Goal: Information Seeking & Learning: Learn about a topic

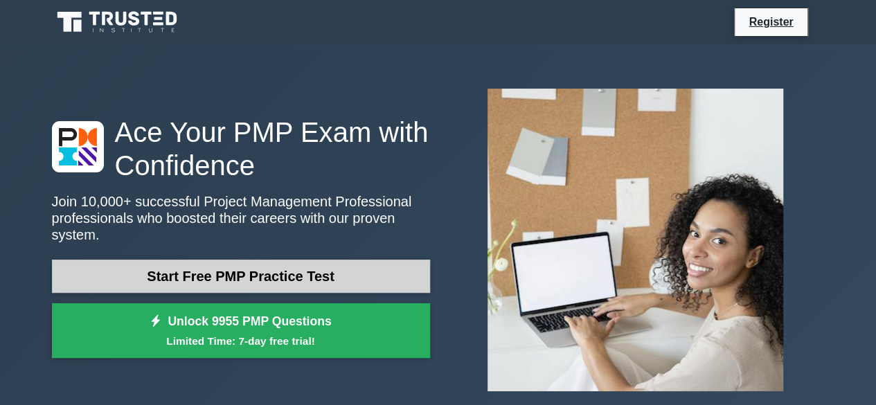
click at [247, 272] on link "Start Free PMP Practice Test" at bounding box center [241, 276] width 378 height 33
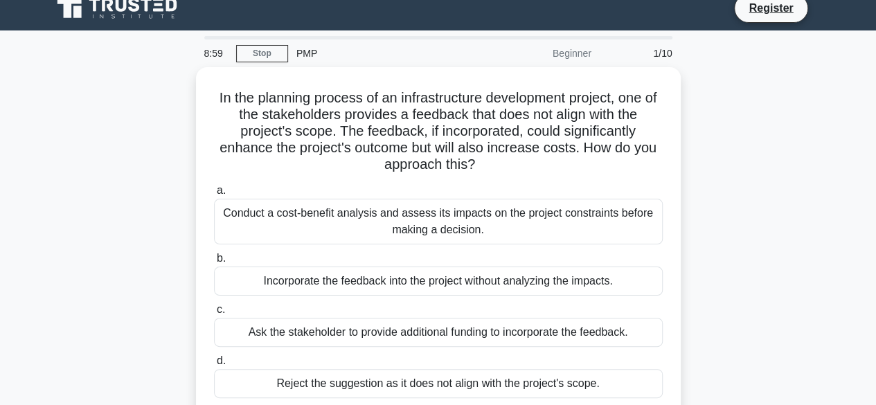
scroll to position [12, 0]
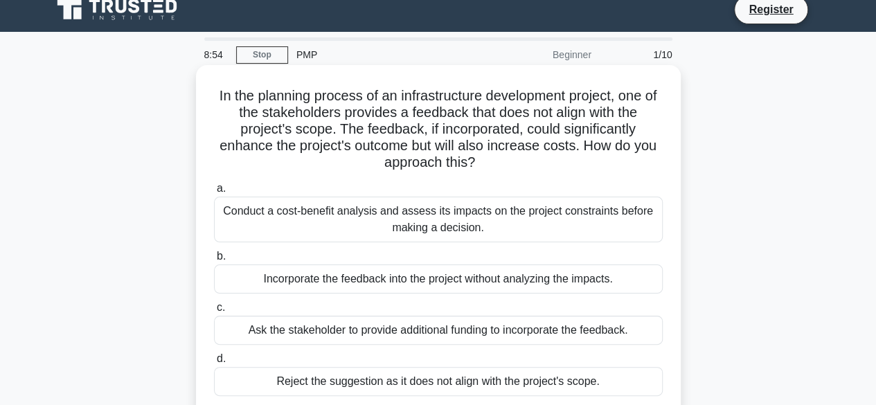
click at [506, 227] on div "Conduct a cost-benefit analysis and assess its impacts on the project constrain…" at bounding box center [438, 220] width 449 height 46
click at [214, 193] on input "a. Conduct a cost-benefit analysis and assess its impacts on the project constr…" at bounding box center [214, 188] width 0 height 9
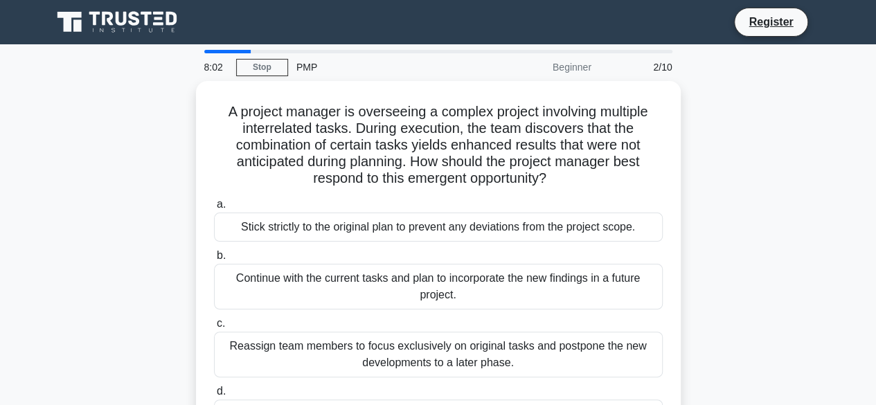
scroll to position [69, 0]
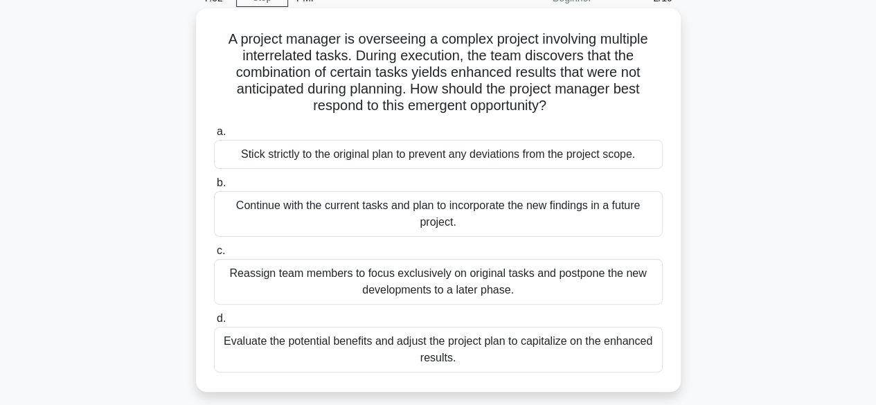
click at [535, 349] on div "Evaluate the potential benefits and adjust the project plan to capitalize on th…" at bounding box center [438, 350] width 449 height 46
click at [214, 324] on input "d. Evaluate the potential benefits and adjust the project plan to capitalize on…" at bounding box center [214, 319] width 0 height 9
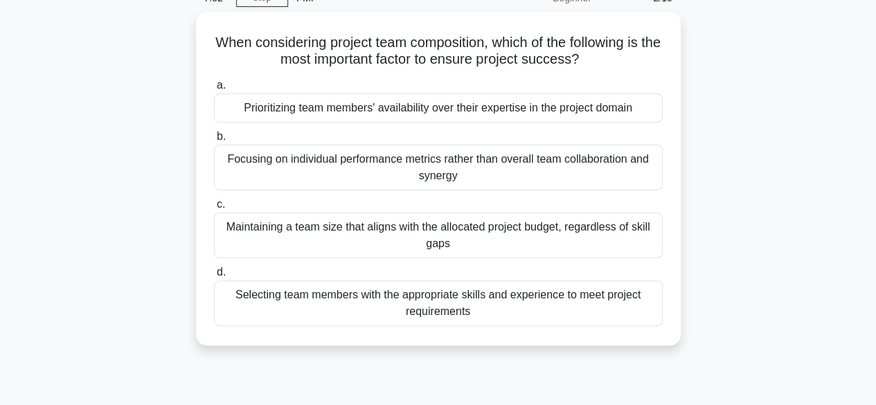
scroll to position [0, 0]
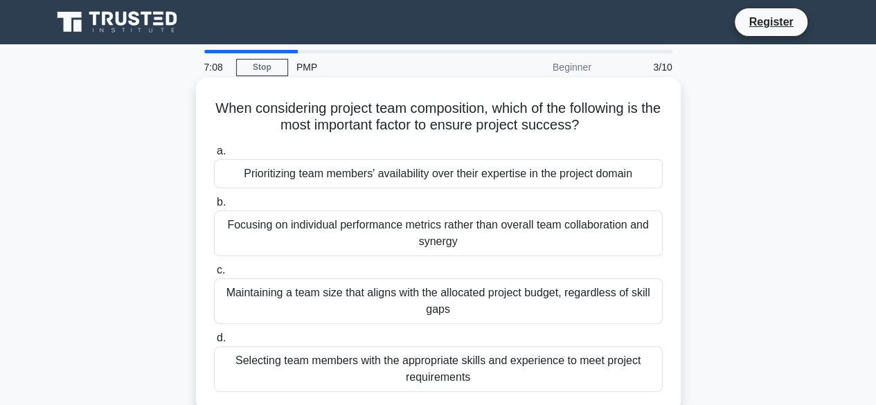
click at [459, 365] on div "Selecting team members with the appropriate skills and experience to meet proje…" at bounding box center [438, 369] width 449 height 46
click at [214, 343] on input "d. Selecting team members with the appropriate skills and experience to meet pr…" at bounding box center [214, 338] width 0 height 9
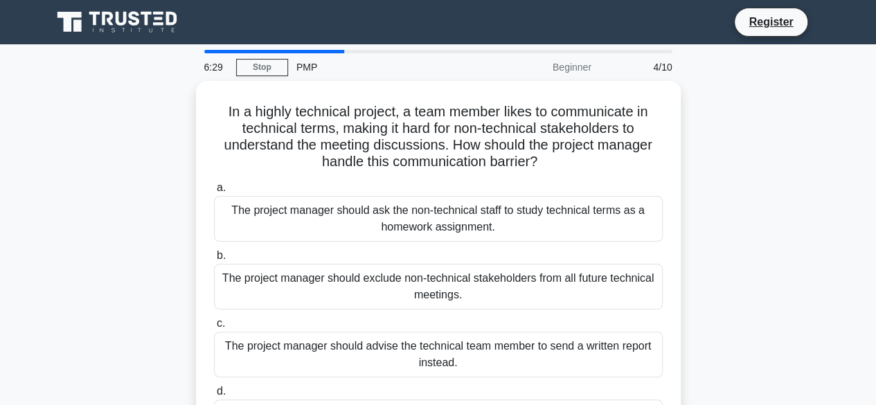
scroll to position [69, 0]
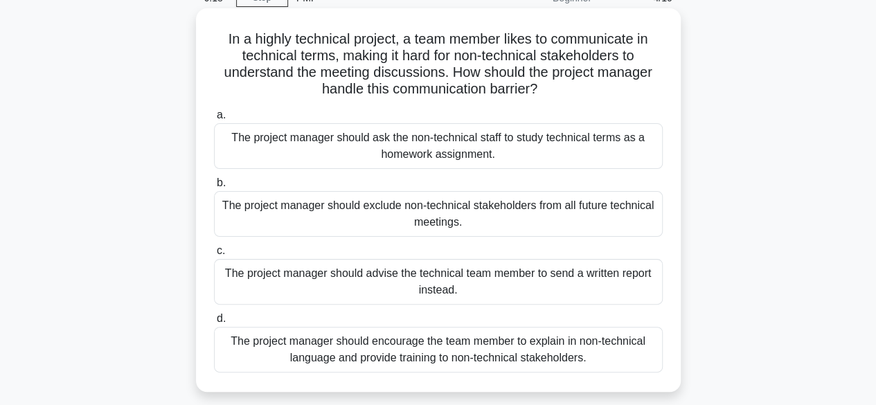
click at [500, 354] on div "The project manager should encourage the team member to explain in non-technica…" at bounding box center [438, 350] width 449 height 46
click at [214, 324] on input "d. The project manager should encourage the team member to explain in non-techn…" at bounding box center [214, 319] width 0 height 9
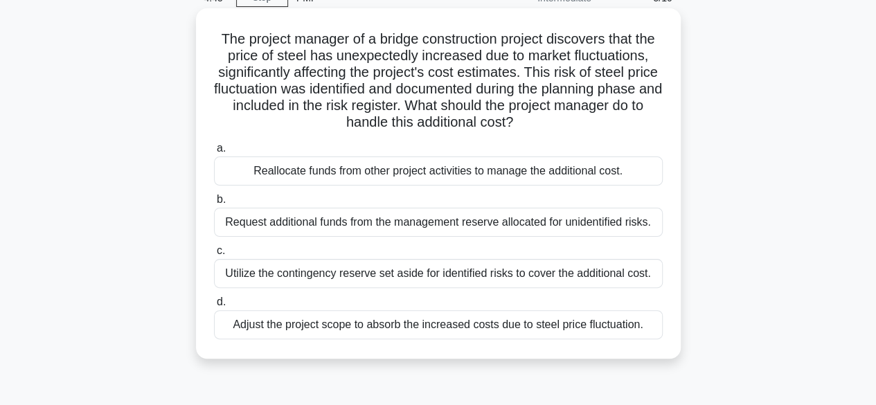
drag, startPoint x: 628, startPoint y: 170, endPoint x: 216, endPoint y: 177, distance: 411.6
click at [216, 177] on div "Reallocate funds from other project activities to manage the additional cost." at bounding box center [438, 171] width 449 height 29
copy div "Reallocate funds from other project activities to manage the additional cost."
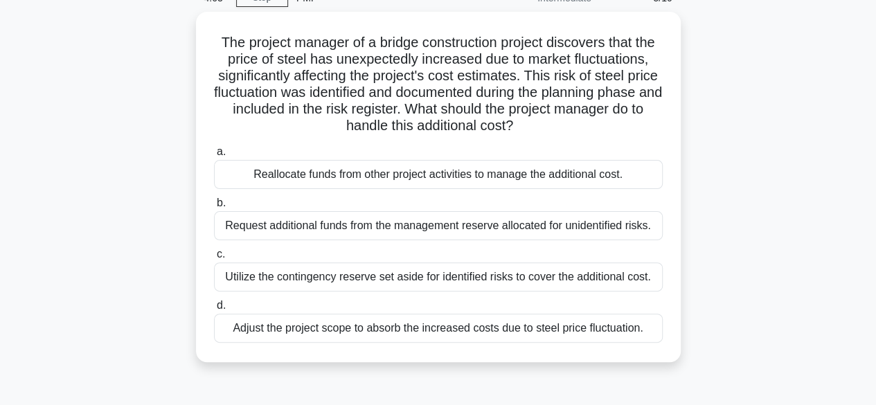
drag, startPoint x: 218, startPoint y: 222, endPoint x: 750, endPoint y: 243, distance: 533.2
click at [750, 243] on div "The project manager of a bridge construction project discovers that the price o…" at bounding box center [439, 195] width 790 height 367
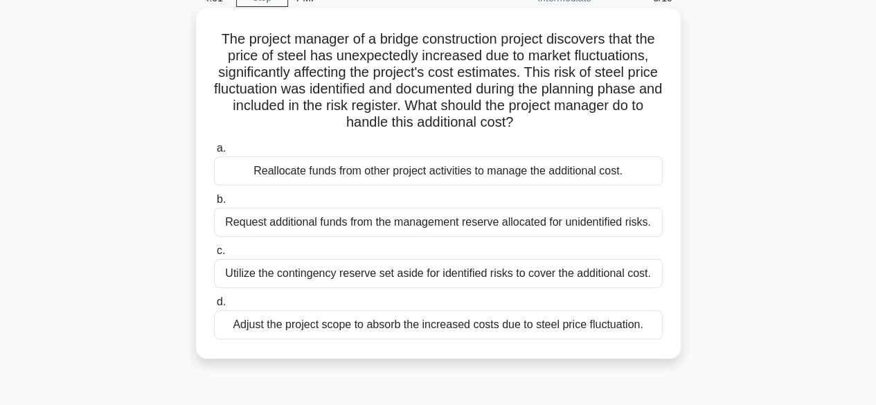
copy div "Request additional funds from the management reserve allocated for unidentified…"
drag, startPoint x: 222, startPoint y: 274, endPoint x: 669, endPoint y: 279, distance: 446.2
click at [669, 279] on div "c. Utilize the contingency reserve set aside for identified risks to cover the …" at bounding box center [439, 266] width 466 height 46
copy div "Utilize the contingency reserve set aside for identified risks to cover the add…"
drag, startPoint x: 226, startPoint y: 328, endPoint x: 671, endPoint y: 335, distance: 444.9
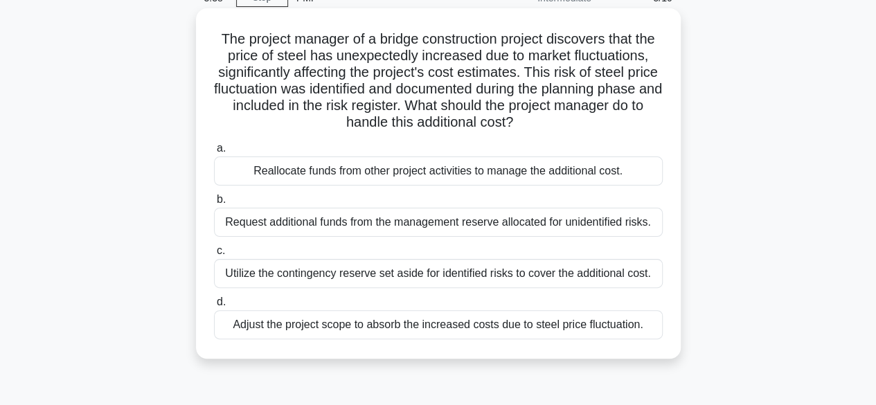
click at [671, 335] on div "The project manager of a bridge construction project discovers that the price o…" at bounding box center [439, 184] width 474 height 340
copy div "Adjust the project scope to absorb the increased costs due to steel price fluct…"
drag, startPoint x: 244, startPoint y: 175, endPoint x: 660, endPoint y: 163, distance: 416.6
click at [660, 163] on div "Reallocate funds from other project activities to manage the additional cost." at bounding box center [438, 171] width 449 height 29
copy div "Reallocate funds from other project activities to manage the additional cost."
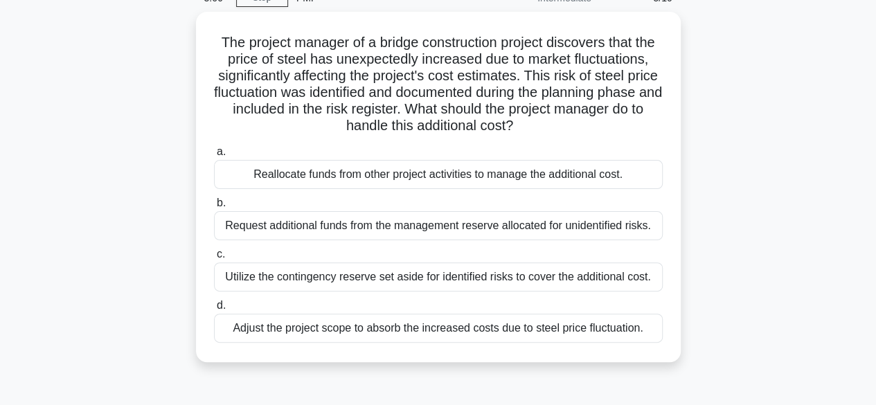
drag, startPoint x: 234, startPoint y: 328, endPoint x: 683, endPoint y: 307, distance: 450.2
click at [683, 307] on div "The project manager of a bridge construction project discovers that the price o…" at bounding box center [439, 195] width 790 height 367
drag, startPoint x: 220, startPoint y: 227, endPoint x: 723, endPoint y: 228, distance: 503.0
click at [723, 228] on div "The project manager of a bridge construction project discovers that the price o…" at bounding box center [439, 195] width 790 height 367
copy div "Request additional funds from the management reserve allocated for unidentified…"
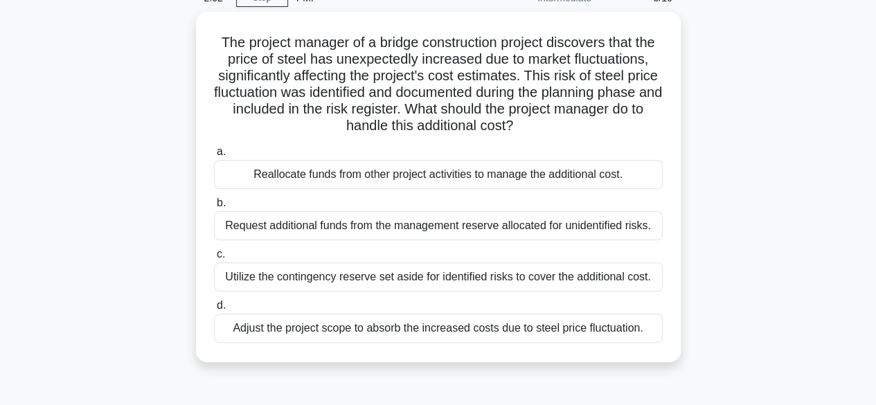
drag, startPoint x: 220, startPoint y: 272, endPoint x: 688, endPoint y: 264, distance: 468.5
click at [688, 264] on div "The project manager of a bridge construction project discovers that the price o…" at bounding box center [439, 195] width 790 height 367
copy div "Utilize the contingency reserve set aside for identified risks to cover the add…"
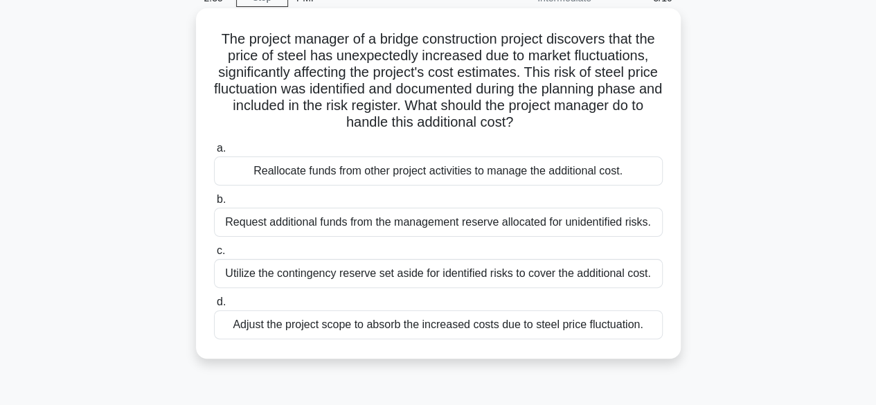
click at [405, 227] on div "Request additional funds from the management reserve allocated for unidentified…" at bounding box center [438, 222] width 449 height 29
click at [214, 204] on input "b. Request additional funds from the management reserve allocated for unidentif…" at bounding box center [214, 199] width 0 height 9
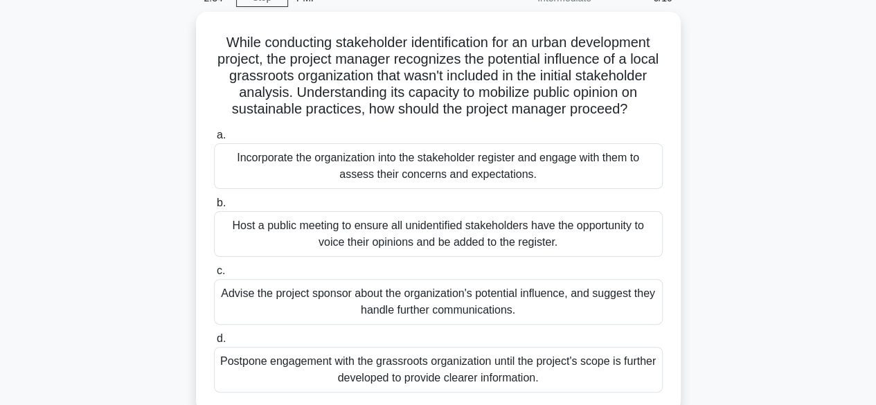
scroll to position [0, 0]
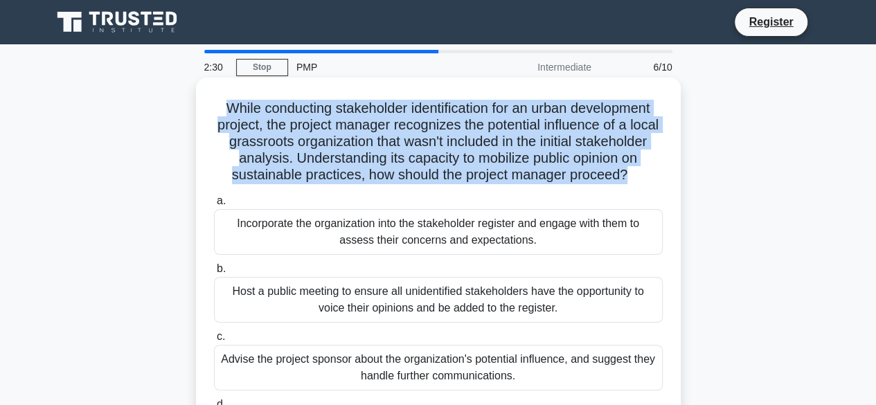
drag, startPoint x: 457, startPoint y: 192, endPoint x: 208, endPoint y: 94, distance: 268.1
click at [208, 94] on div "While conducting stakeholder identification for an urban development project, t…" at bounding box center [439, 277] width 474 height 389
copy h5 "While conducting stakeholder identification for an urban development project, t…"
drag, startPoint x: 538, startPoint y: 258, endPoint x: 216, endPoint y: 239, distance: 322.8
click at [216, 239] on div "Incorporate the organization into the stakeholder register and engage with them…" at bounding box center [438, 232] width 449 height 46
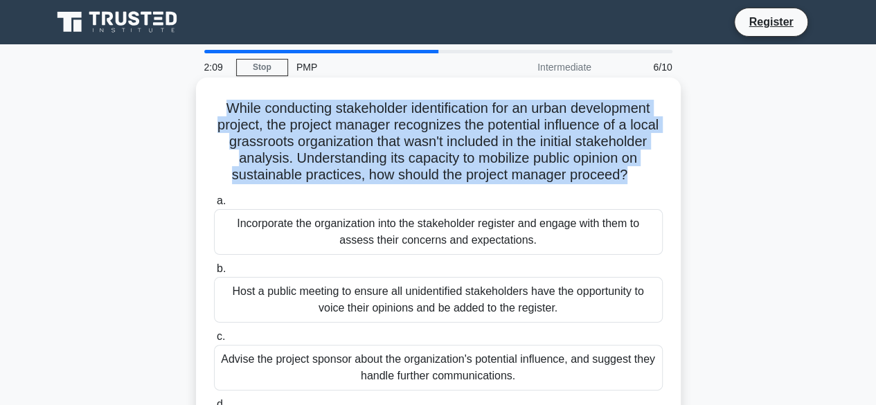
copy div "Incorporate the organization into the stakeholder register and engage with them…"
drag, startPoint x: 563, startPoint y: 328, endPoint x: 215, endPoint y: 301, distance: 349.5
click at [215, 301] on div "Host a public meeting to ensure all unidentified stakeholders have the opportun…" at bounding box center [438, 300] width 449 height 46
copy div "Host a public meeting to ensure all unidentified stakeholders have the opportun…"
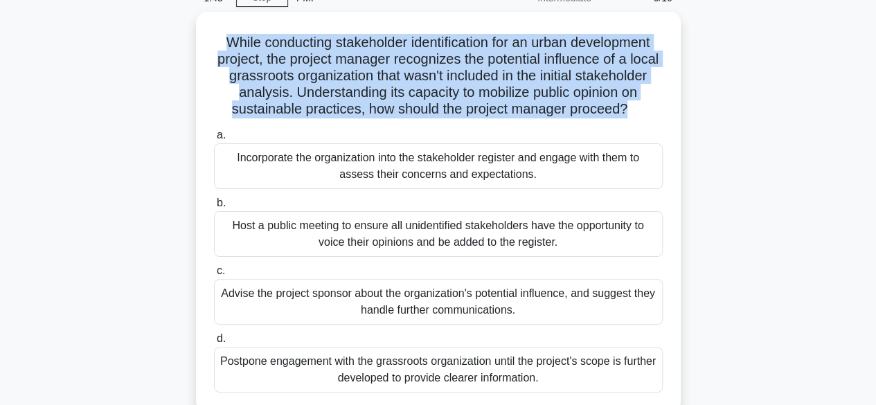
scroll to position [139, 0]
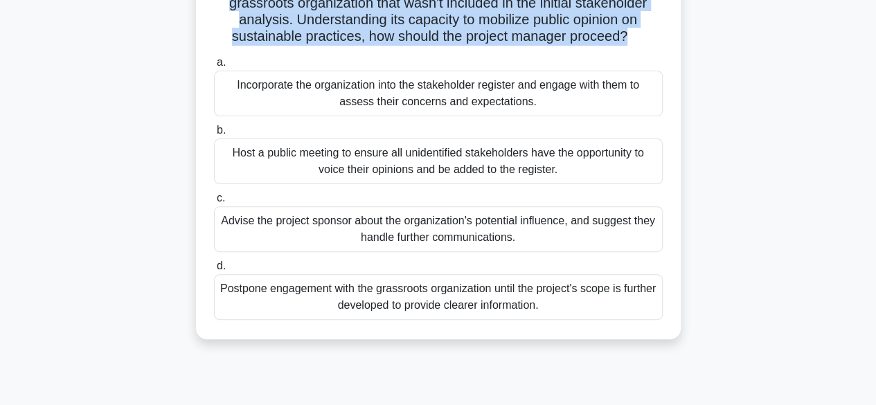
drag, startPoint x: 545, startPoint y: 256, endPoint x: 196, endPoint y: 229, distance: 349.6
click at [196, 229] on div "While conducting stakeholder identification for an urban development project, t…" at bounding box center [438, 139] width 485 height 400
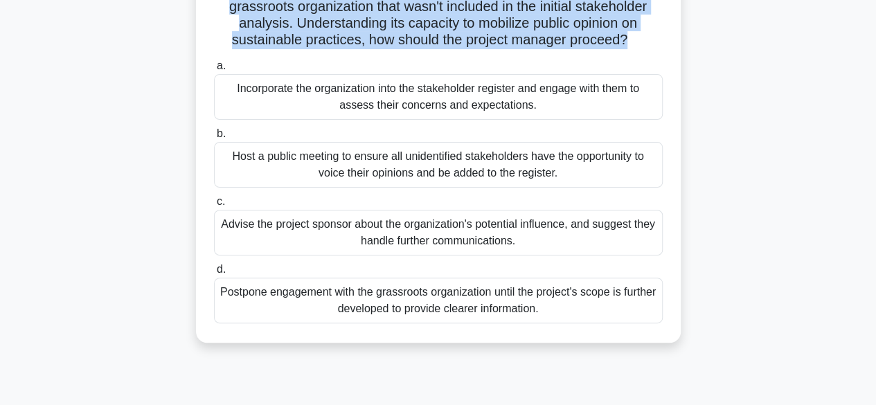
drag, startPoint x: 572, startPoint y: 328, endPoint x: 191, endPoint y: 296, distance: 382.4
click at [191, 296] on div "While conducting stakeholder identification for an urban development project, t…" at bounding box center [439, 150] width 790 height 417
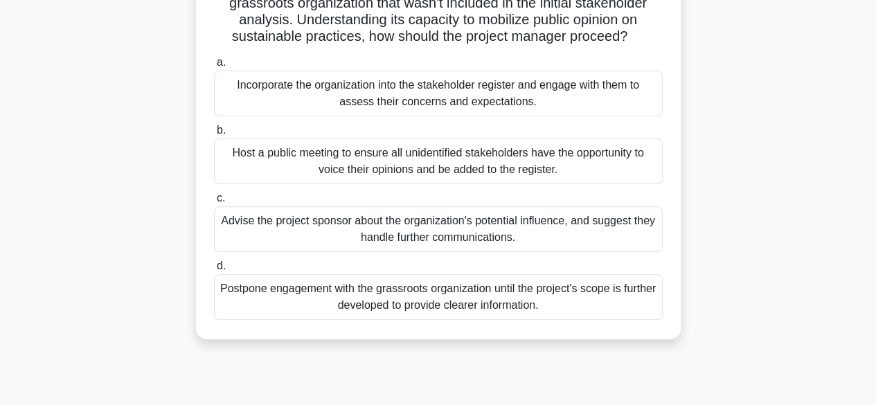
click at [330, 172] on div "Host a public meeting to ensure all unidentified stakeholders have the opportun…" at bounding box center [438, 162] width 449 height 46
click at [214, 135] on input "b. Host a public meeting to ensure all unidentified stakeholders have the oppor…" at bounding box center [214, 130] width 0 height 9
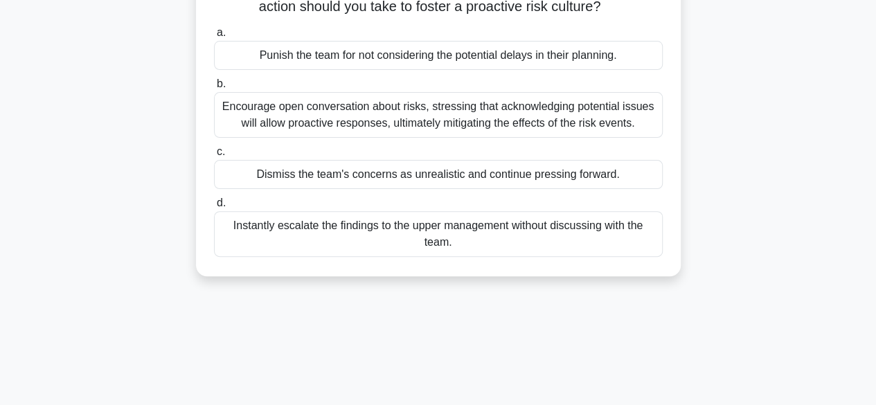
scroll to position [0, 0]
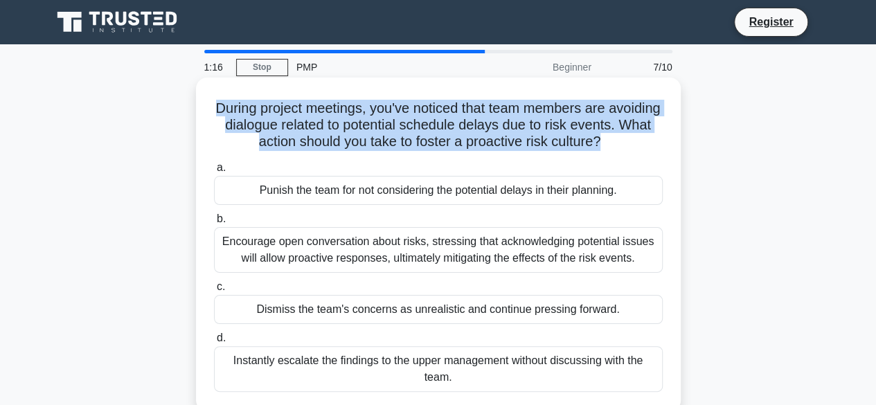
drag, startPoint x: 662, startPoint y: 144, endPoint x: 223, endPoint y: 106, distance: 440.9
click at [223, 106] on h5 "During project meetings, you've noticed that team members are avoiding dialogue…" at bounding box center [439, 125] width 452 height 51
drag, startPoint x: 633, startPoint y: 206, endPoint x: 211, endPoint y: 209, distance: 422.0
click at [211, 205] on div "a. Punish the team for not considering the potential delays in their planning." at bounding box center [439, 182] width 466 height 46
drag, startPoint x: 643, startPoint y: 278, endPoint x: 222, endPoint y: 258, distance: 421.8
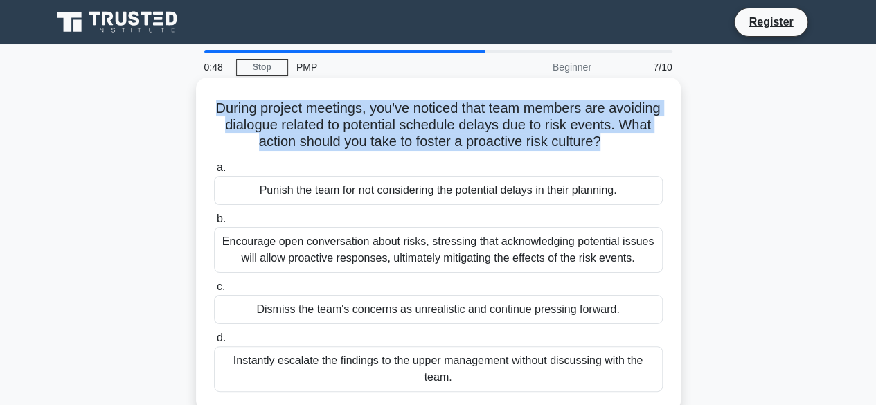
click at [222, 258] on div "Encourage open conversation about risks, stressing that acknowledging potential…" at bounding box center [438, 250] width 449 height 46
drag, startPoint x: 626, startPoint y: 331, endPoint x: 199, endPoint y: 328, distance: 427.5
click at [199, 328] on div "During project meetings, you've noticed that team members are avoiding dialogue…" at bounding box center [438, 245] width 485 height 334
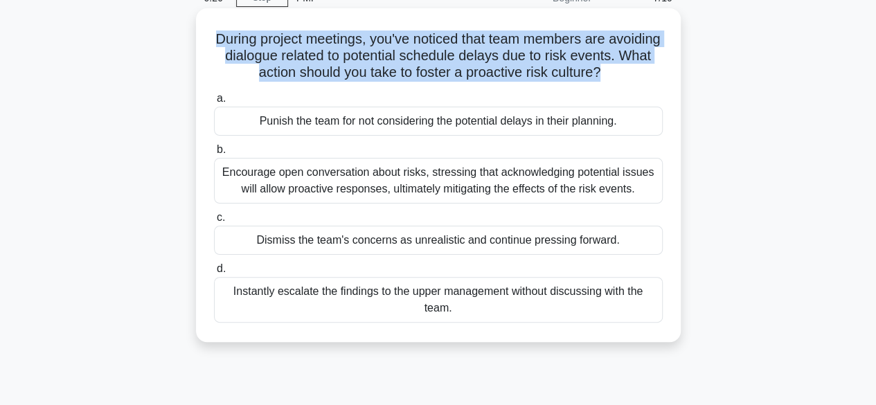
drag, startPoint x: 463, startPoint y: 328, endPoint x: 210, endPoint y: 308, distance: 253.7
click at [210, 308] on div "d. Instantly escalate the findings to the upper management without discussing w…" at bounding box center [439, 292] width 466 height 62
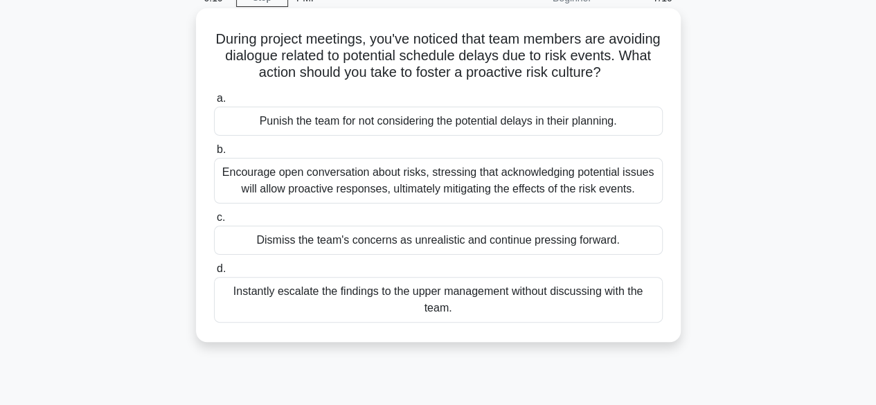
click at [306, 204] on div "Encourage open conversation about risks, stressing that acknowledging potential…" at bounding box center [438, 181] width 449 height 46
click at [214, 155] on input "b. Encourage open conversation about risks, stressing that acknowledging potent…" at bounding box center [214, 150] width 0 height 9
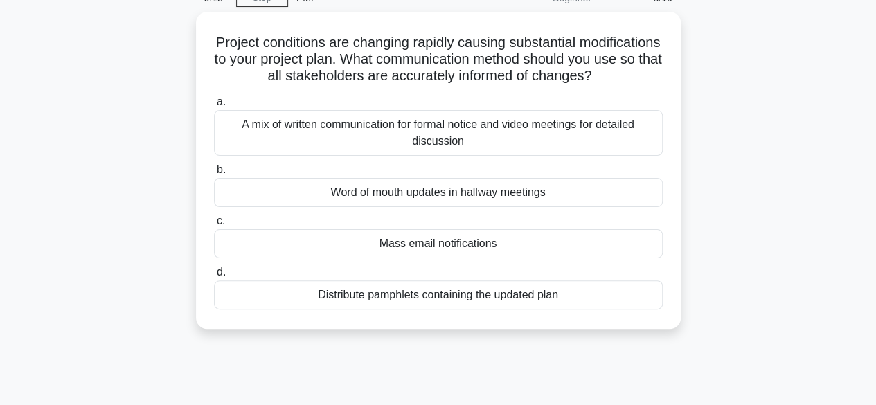
scroll to position [0, 0]
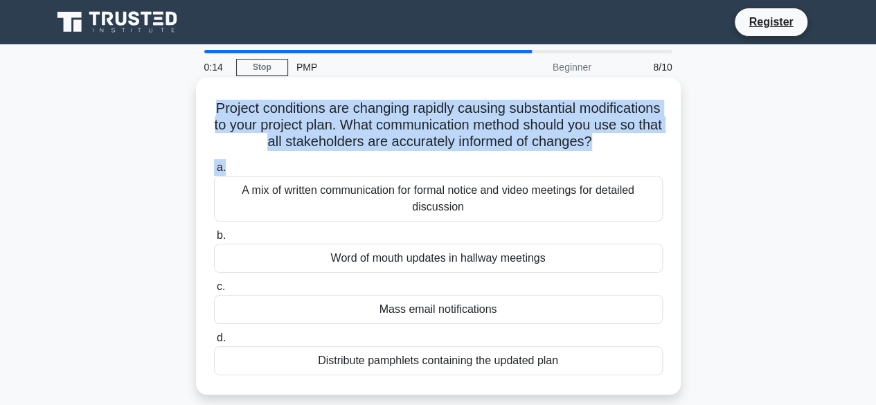
drag, startPoint x: 504, startPoint y: 174, endPoint x: 228, endPoint y: 105, distance: 285.0
click at [228, 105] on div "Project conditions are changing rapidly causing substantial modifications to yo…" at bounding box center [439, 236] width 474 height 306
click at [499, 151] on h5 "Project conditions are changing rapidly causing substantial modifications to yo…" at bounding box center [439, 125] width 452 height 51
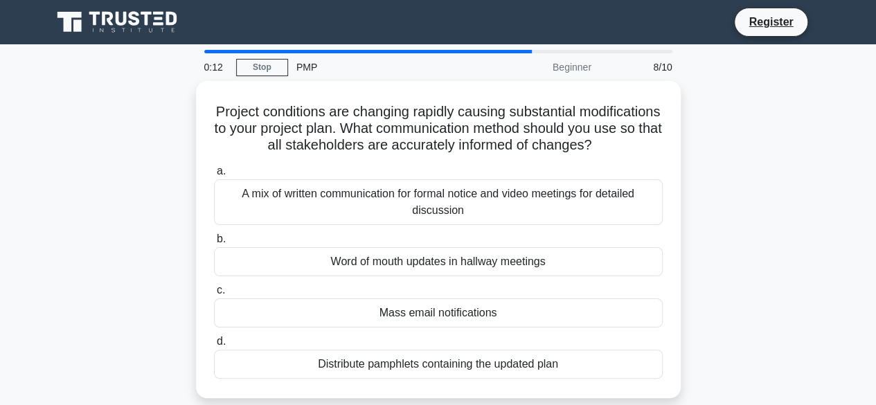
drag, startPoint x: 509, startPoint y: 168, endPoint x: 197, endPoint y: 79, distance: 325.0
click at [197, 79] on div "0:12 Stop PMP Beginner 8/10 Project conditions are changing rapidly causing sub…" at bounding box center [439, 396] width 790 height 693
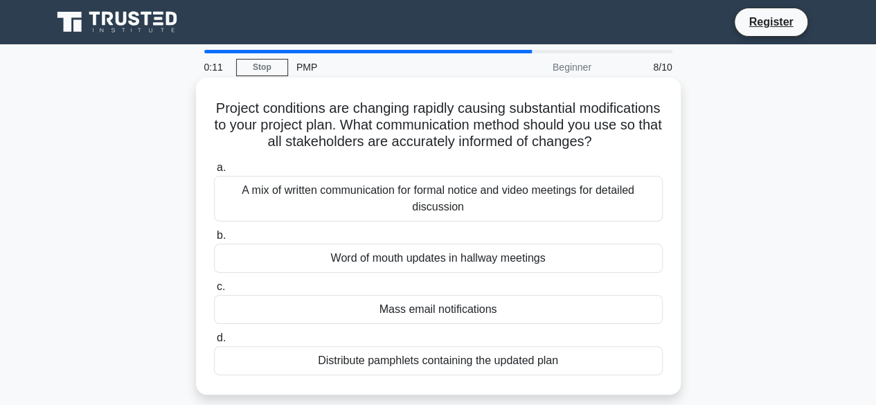
click at [503, 181] on label "a. A mix of written communication for formal notice and video meetings for deta…" at bounding box center [438, 190] width 449 height 62
click at [214, 173] on input "a. A mix of written communication for formal notice and video meetings for deta…" at bounding box center [214, 168] width 0 height 9
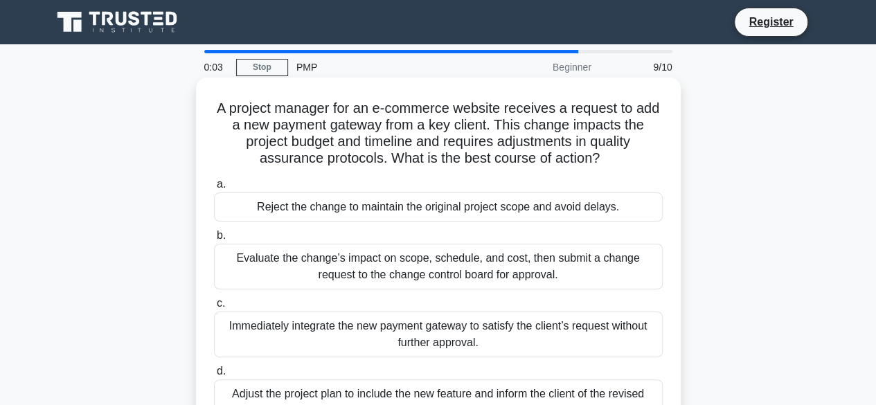
drag, startPoint x: 619, startPoint y: 162, endPoint x: 223, endPoint y: 107, distance: 400.1
click at [223, 107] on h5 "A project manager for an e-commerce website receives a request to add a new pay…" at bounding box center [439, 134] width 452 height 68
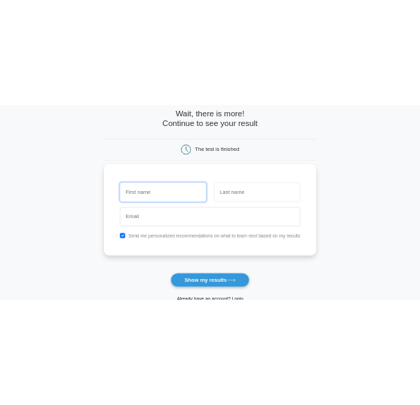
scroll to position [139, 0]
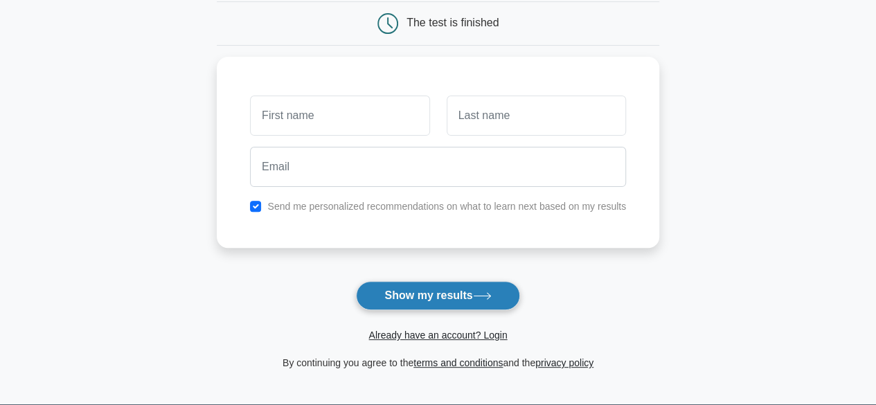
click at [414, 292] on button "Show my results" at bounding box center [438, 295] width 164 height 29
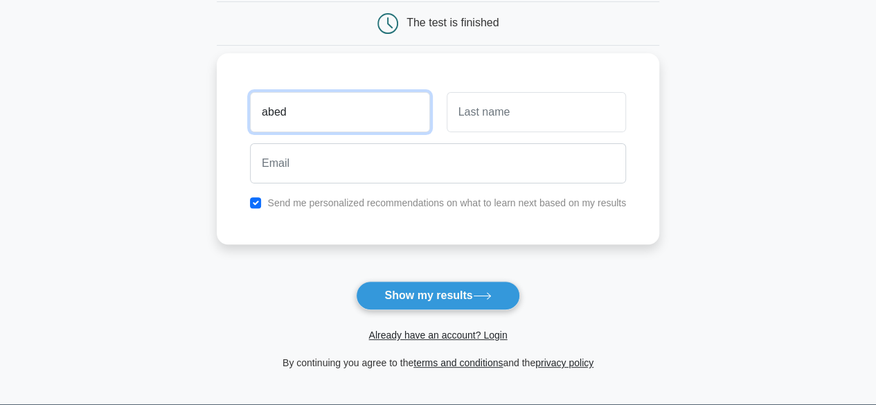
type input "abed"
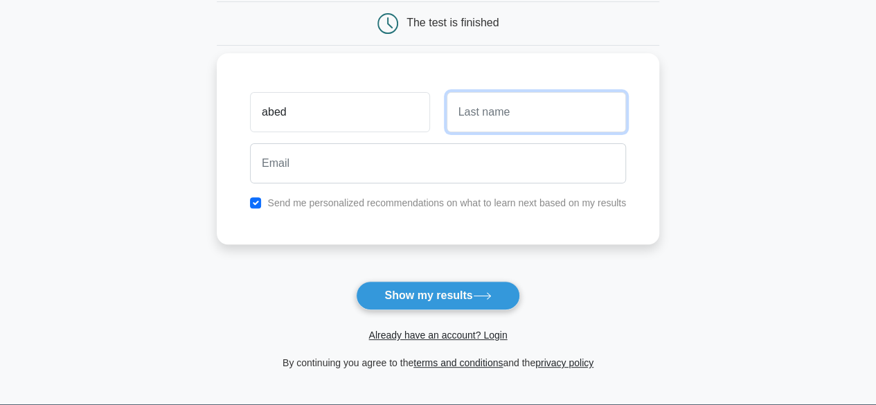
click at [519, 116] on input "text" at bounding box center [536, 112] width 179 height 40
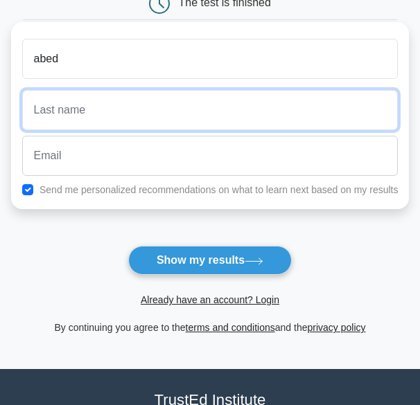
click at [164, 104] on input "text" at bounding box center [210, 110] width 376 height 40
type input "oqdeh"
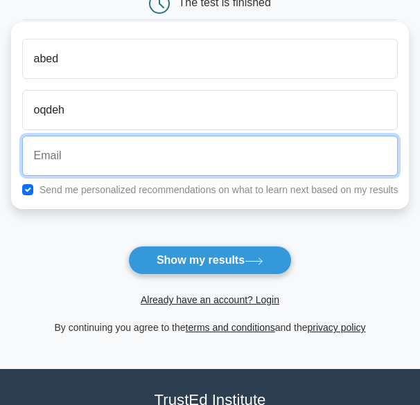
click at [180, 152] on input "email" at bounding box center [210, 156] width 376 height 40
type input "aoqdeh@gmail.com"
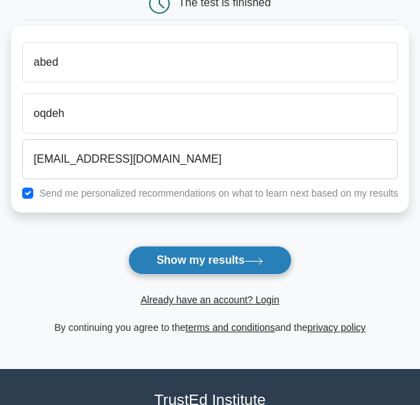
click at [190, 264] on button "Show my results" at bounding box center [210, 260] width 164 height 29
